Goal: Information Seeking & Learning: Learn about a topic

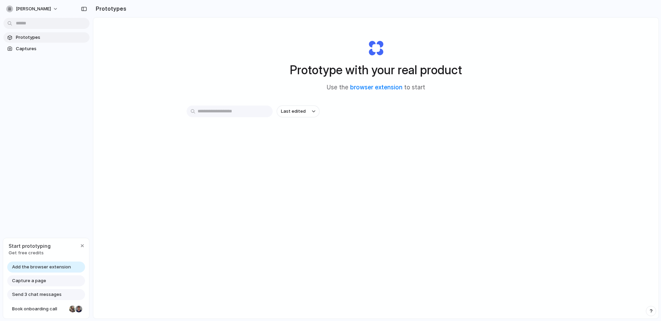
click at [33, 281] on span "Capture a page" at bounding box center [29, 281] width 34 height 7
click at [34, 280] on span "Capture a page" at bounding box center [29, 281] width 34 height 7
click at [41, 284] on span "Capture a page" at bounding box center [29, 281] width 34 height 7
click at [78, 246] on button "button" at bounding box center [82, 246] width 8 height 8
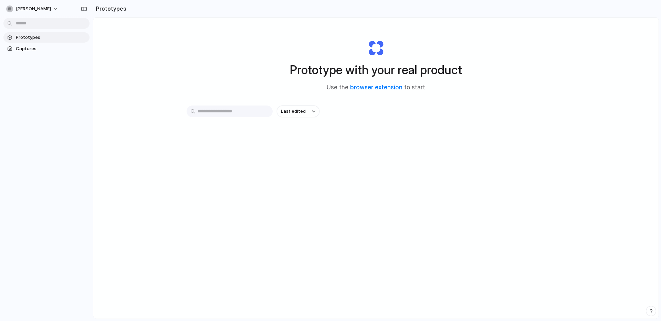
click at [25, 35] on span "Prototypes" at bounding box center [51, 37] width 71 height 7
click at [375, 88] on link "browser extension" at bounding box center [376, 87] width 52 height 7
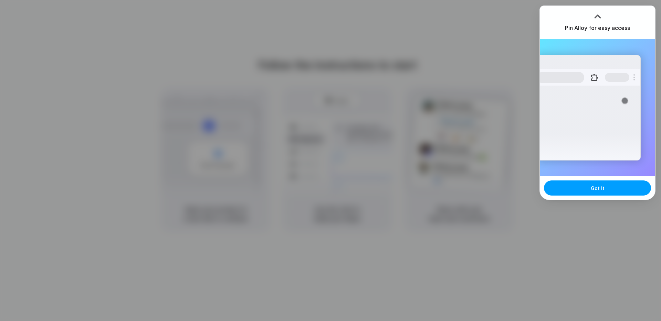
click at [592, 190] on span "Got it" at bounding box center [597, 188] width 14 height 7
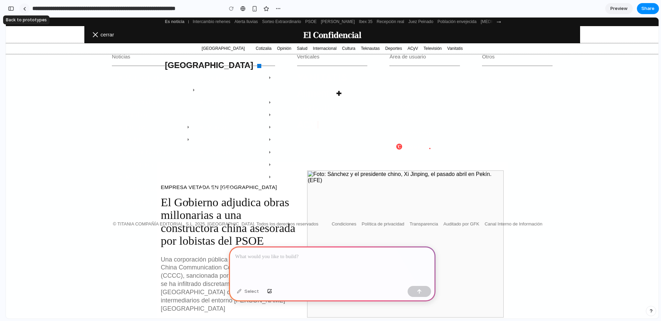
click at [24, 8] on div at bounding box center [24, 9] width 3 height 4
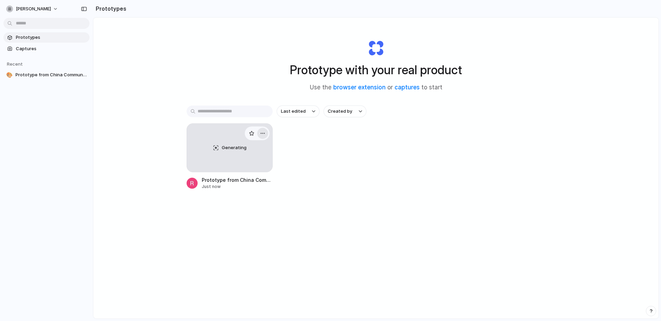
click at [263, 136] on button "button" at bounding box center [262, 133] width 11 height 11
click at [241, 180] on span "Delete" at bounding box center [234, 182] width 14 height 7
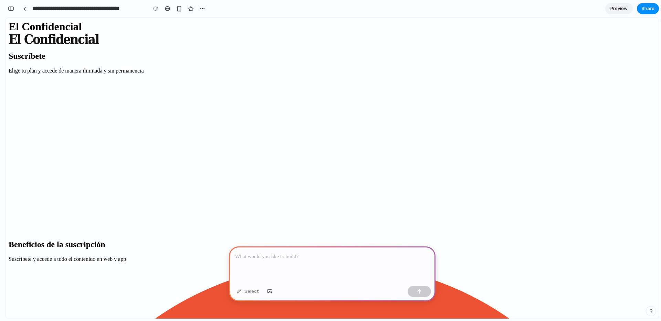
click at [296, 263] on div at bounding box center [332, 265] width 206 height 37
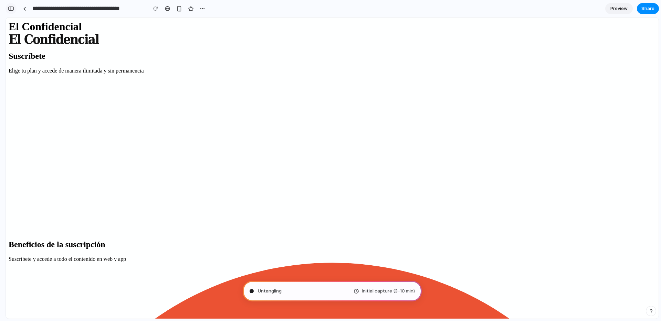
click at [14, 8] on button "button" at bounding box center [11, 8] width 11 height 11
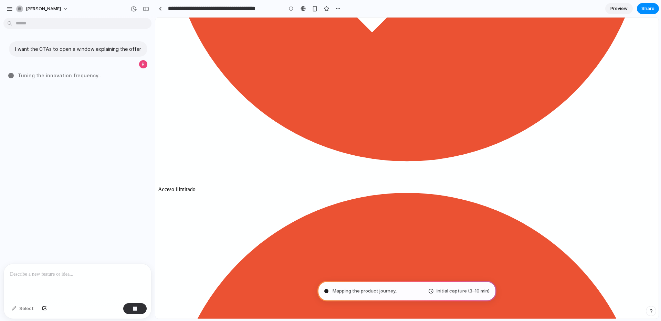
scroll to position [584, 0]
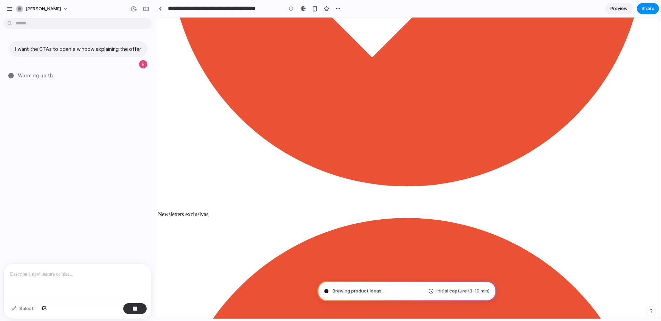
scroll to position [1048, 0]
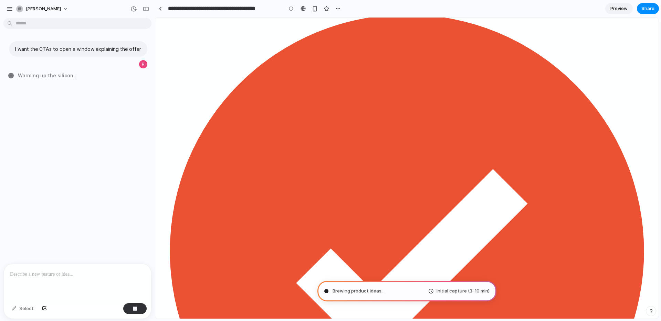
scroll to position [1258, 0]
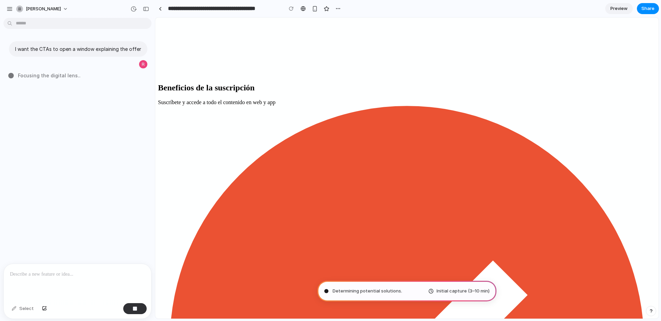
scroll to position [0, 0]
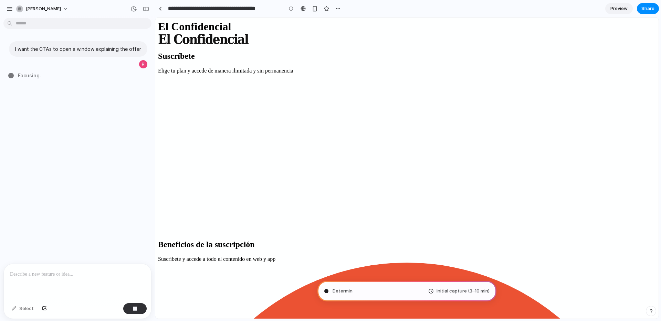
type input "**********"
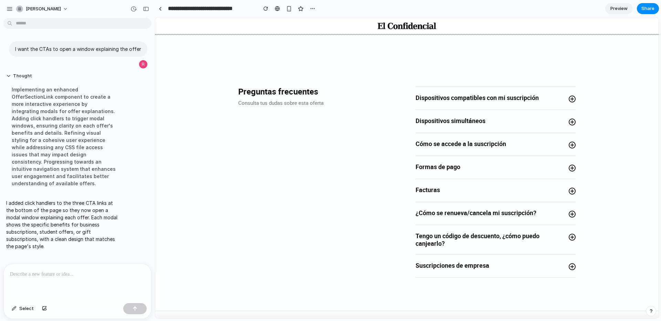
scroll to position [935, 0]
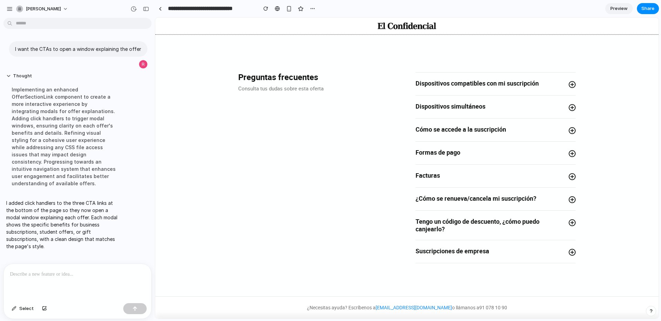
click at [471, 200] on span "¿Cómo se renueva/cancela mi suscripción?" at bounding box center [475, 199] width 121 height 8
click at [488, 221] on span "Tengo un código de descuento, ¿cómo puedo canjearlo?" at bounding box center [489, 225] width 148 height 15
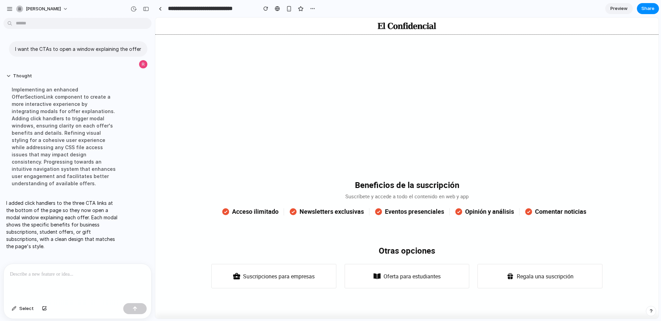
scroll to position [0, 0]
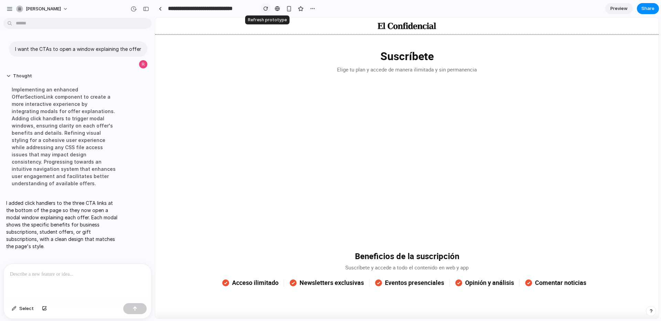
click at [264, 8] on div "button" at bounding box center [265, 8] width 5 height 5
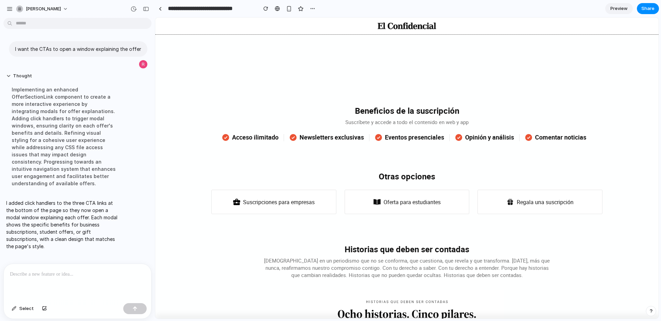
scroll to position [167, 0]
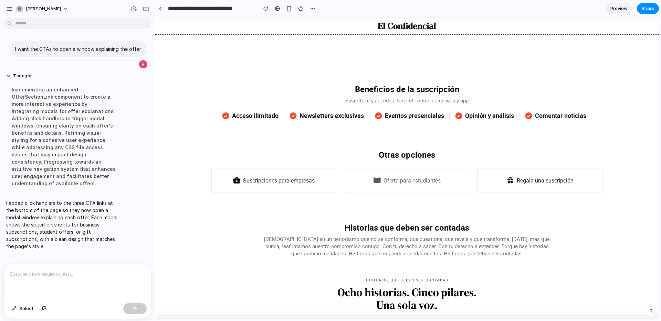
click at [383, 180] on link "Oferta para estudiantes" at bounding box center [406, 180] width 125 height 25
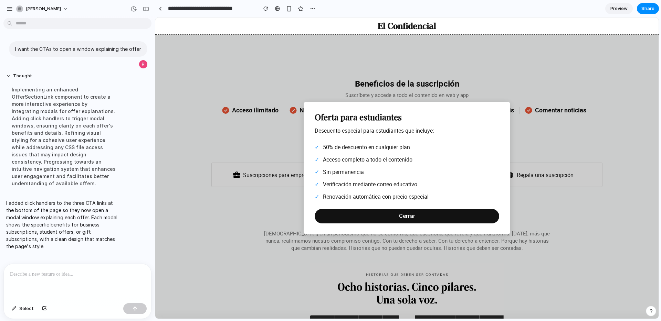
scroll to position [159, 0]
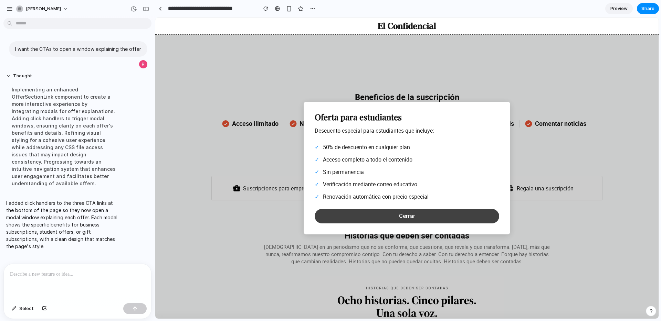
click at [389, 211] on button "Cerrar" at bounding box center [407, 216] width 184 height 14
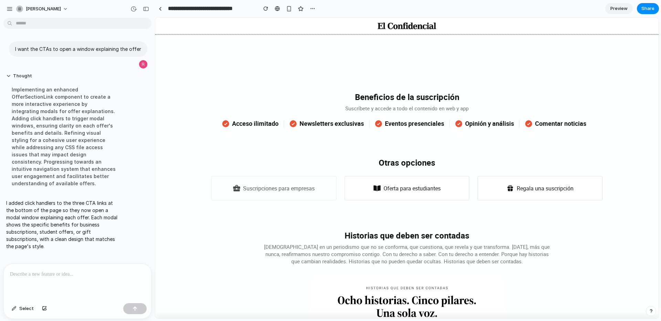
click at [304, 192] on link "Suscripciones para empresas" at bounding box center [273, 188] width 125 height 25
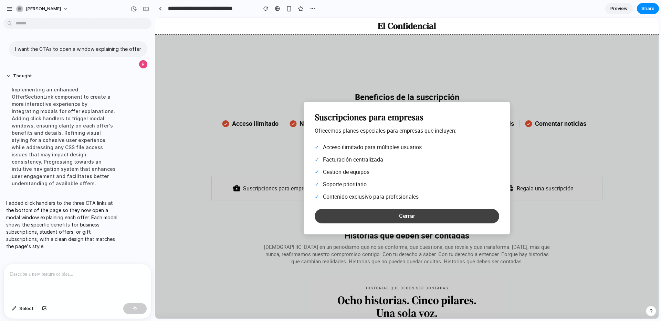
click at [446, 219] on button "Cerrar" at bounding box center [407, 216] width 184 height 14
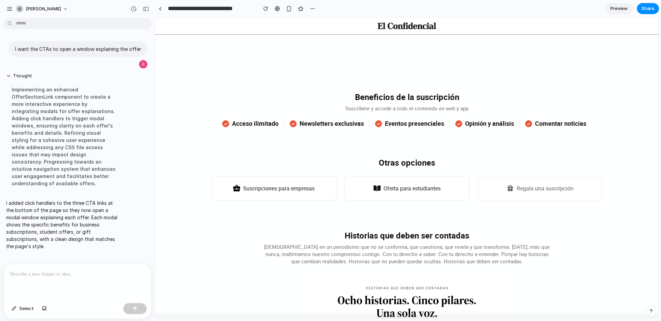
click at [550, 190] on link "Regala una suscripción" at bounding box center [539, 188] width 125 height 25
click at [510, 190] on icon at bounding box center [511, 190] width 2 height 3
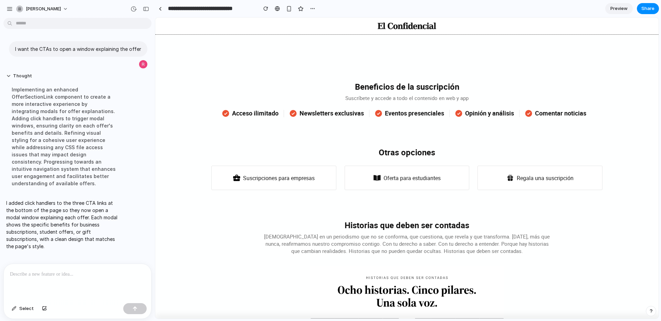
scroll to position [0, 0]
